Goal: Find specific page/section: Find specific page/section

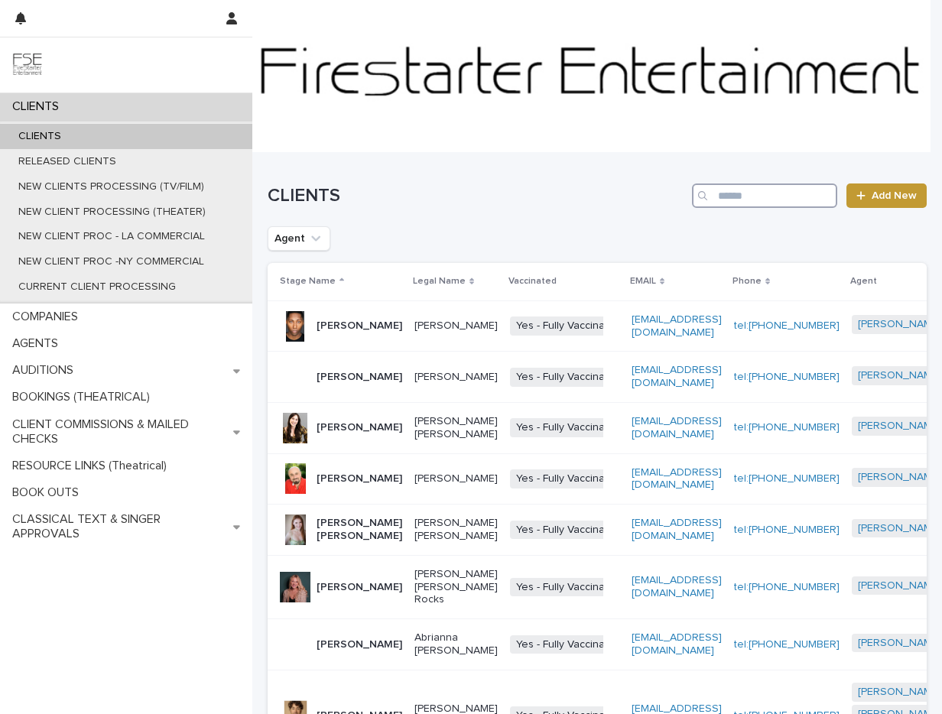
click at [740, 187] on input "Search" at bounding box center [764, 195] width 145 height 24
type input "**********"
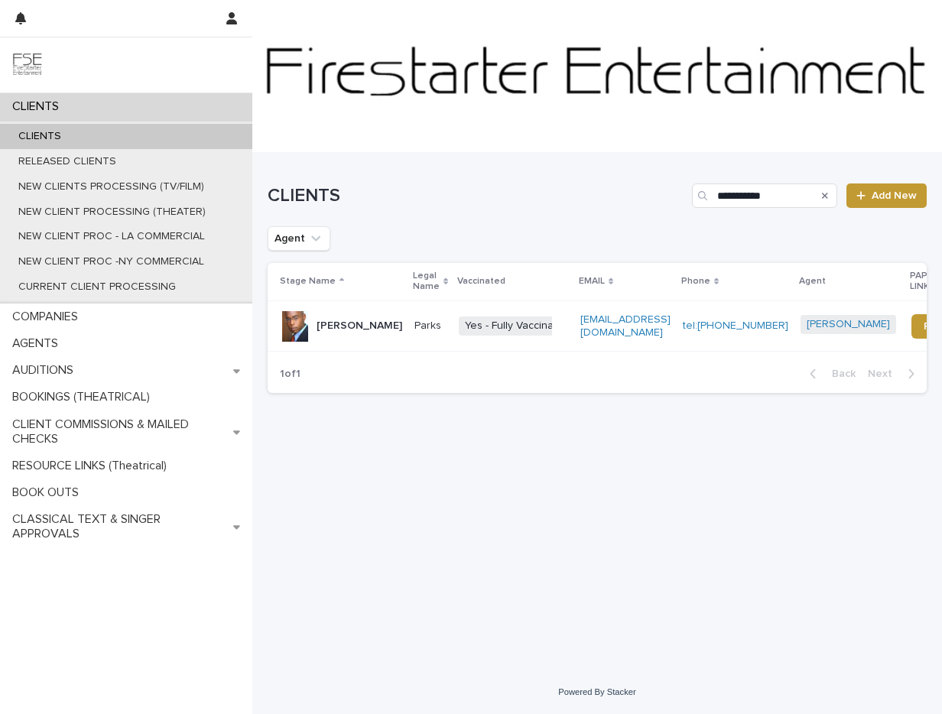
click at [335, 325] on p "[PERSON_NAME]" at bounding box center [359, 326] width 86 height 13
